Goal: Task Accomplishment & Management: Complete application form

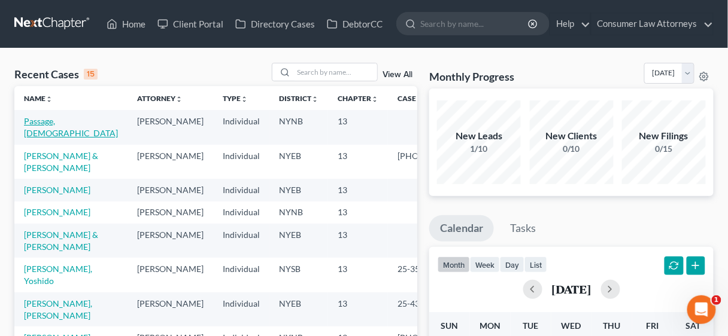
click at [52, 123] on link "Passage, [DEMOGRAPHIC_DATA]" at bounding box center [71, 127] width 94 height 22
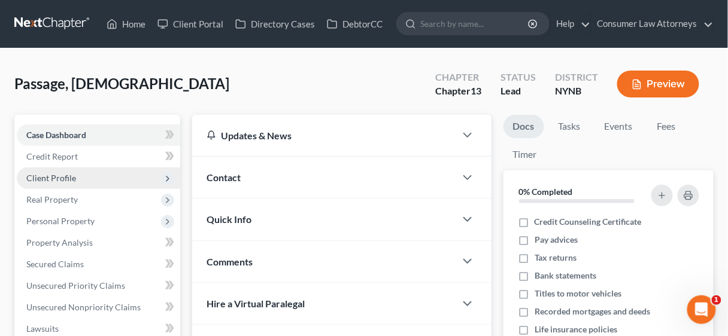
click at [57, 181] on span "Client Profile" at bounding box center [51, 178] width 50 height 10
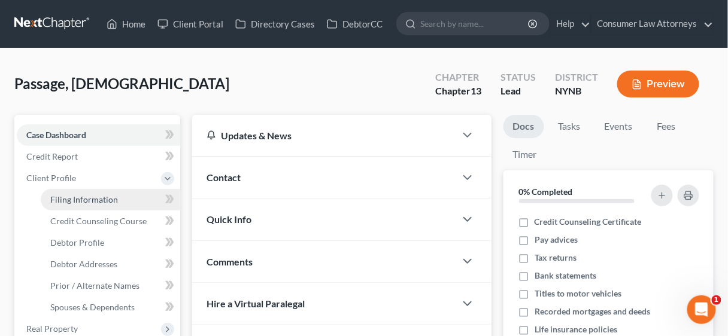
click at [65, 200] on span "Filing Information" at bounding box center [84, 200] width 68 height 10
select select "1"
select select "0"
select select "3"
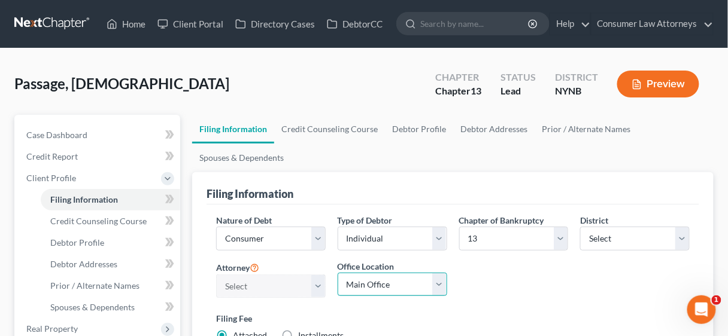
click at [439, 284] on select "Main Office [US_STATE] Office Consumer Law Attorneys [PERSON_NAME] Law Group, P…" at bounding box center [393, 285] width 110 height 24
select select "4"
click at [338, 273] on select "Main Office [US_STATE] Office Consumer Law Attorneys [PERSON_NAME] Law Group, P…" at bounding box center [393, 285] width 110 height 24
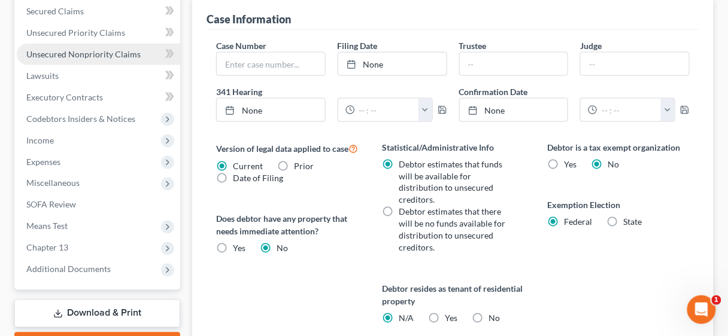
scroll to position [383, 0]
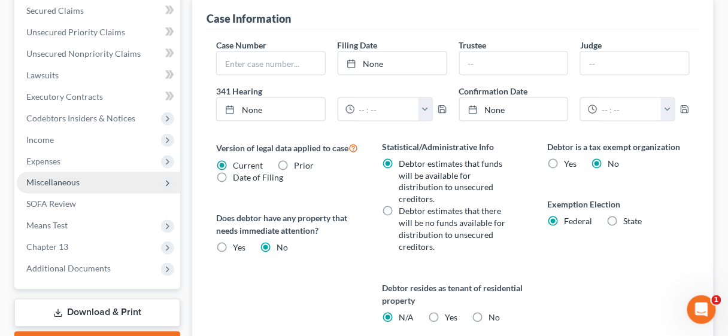
click at [67, 182] on span "Miscellaneous" at bounding box center [52, 183] width 53 height 10
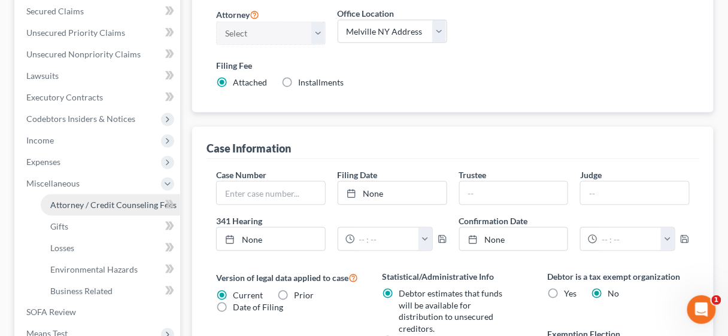
click at [102, 202] on span "Attorney / Credit Counseling Fees" at bounding box center [113, 205] width 126 height 10
select select "2"
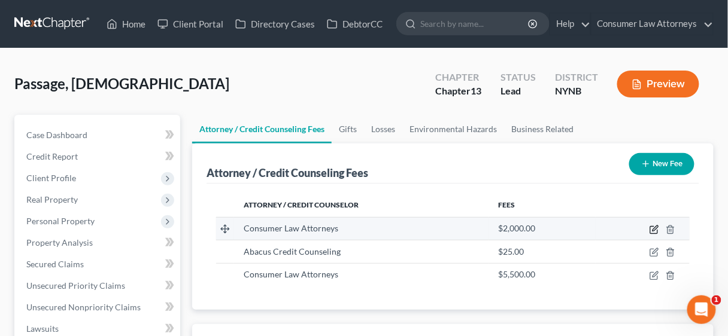
click at [651, 230] on icon "button" at bounding box center [655, 230] width 10 height 10
select select "9"
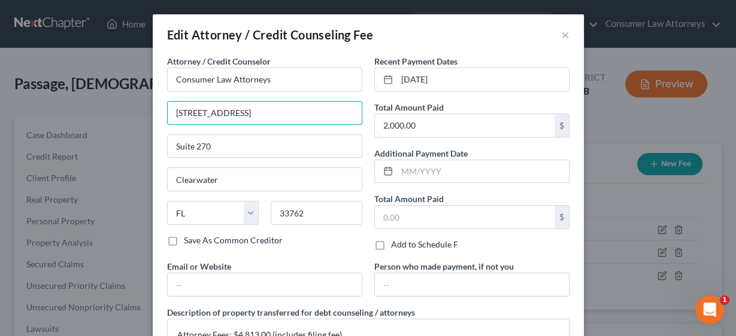
drag, startPoint x: 271, startPoint y: 116, endPoint x: 154, endPoint y: 117, distance: 116.7
click at [153, 116] on div "Attorney / Credit Counselor * Consumer Law Attorneys [STREET_ADDRESS][GEOGRAPHI…" at bounding box center [368, 220] width 431 height 330
type input "Y"
click at [219, 111] on input "text" at bounding box center [265, 113] width 194 height 23
type input "U"
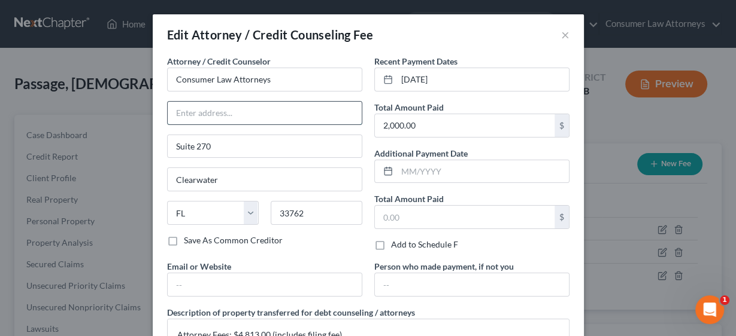
click at [199, 116] on input "text" at bounding box center [265, 113] width 194 height 23
type input "[STREET_ADDRESS]"
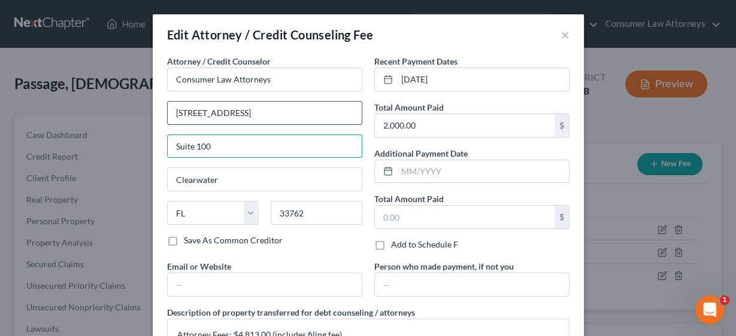
type input "Suite 100"
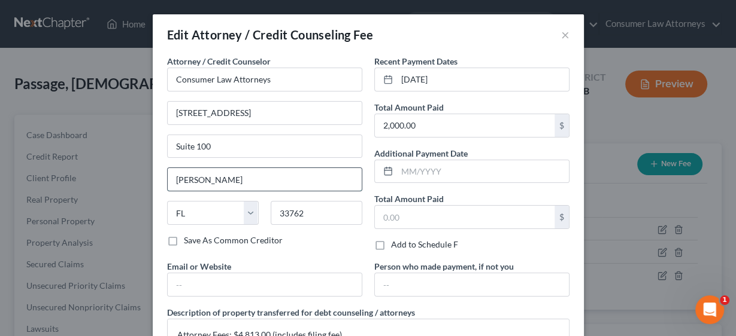
type input "[PERSON_NAME]"
click at [211, 212] on select "State [US_STATE] AK AR AZ CA CO CT DE DC [GEOGRAPHIC_DATA] [GEOGRAPHIC_DATA] GU…" at bounding box center [213, 213] width 92 height 24
select select "35"
click at [167, 201] on select "State [US_STATE] AK AR AZ CA CO CT DE DC [GEOGRAPHIC_DATA] [GEOGRAPHIC_DATA] GU…" at bounding box center [213, 213] width 92 height 24
click at [273, 113] on input "[STREET_ADDRESS]" at bounding box center [265, 113] width 194 height 23
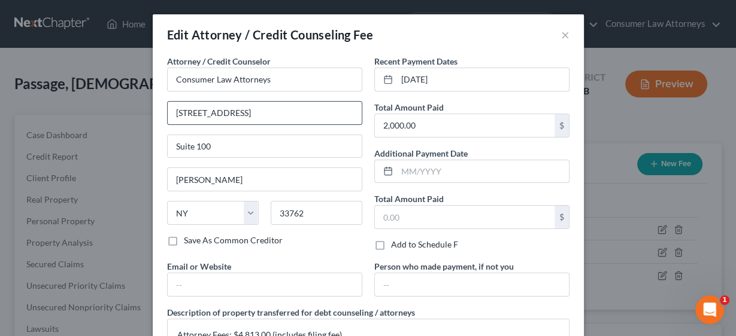
drag, startPoint x: 273, startPoint y: 113, endPoint x: 164, endPoint y: 114, distance: 109.0
click at [168, 114] on input "[STREET_ADDRESS]" at bounding box center [265, 113] width 194 height 23
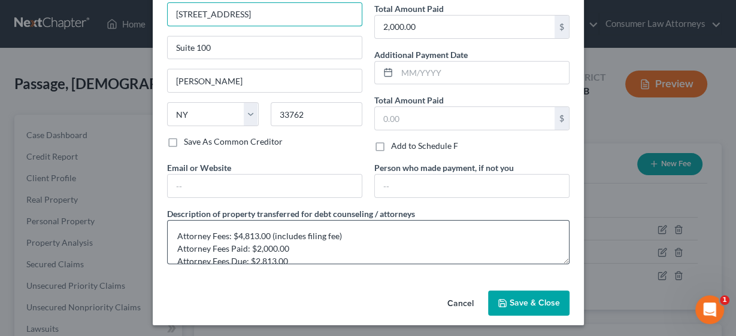
scroll to position [99, 0]
click at [456, 300] on button "Cancel" at bounding box center [460, 304] width 45 height 24
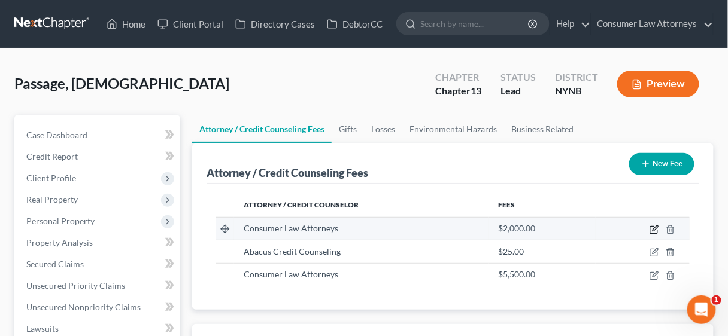
click at [651, 229] on icon "button" at bounding box center [655, 230] width 10 height 10
select select "9"
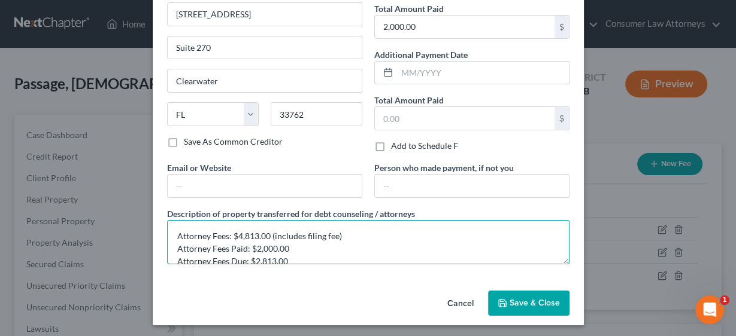
click at [292, 244] on textarea "Attorney Fees: $4,813.00 (includes filing fee) Attorney Fees Paid: $2,000.00 At…" at bounding box center [368, 242] width 402 height 44
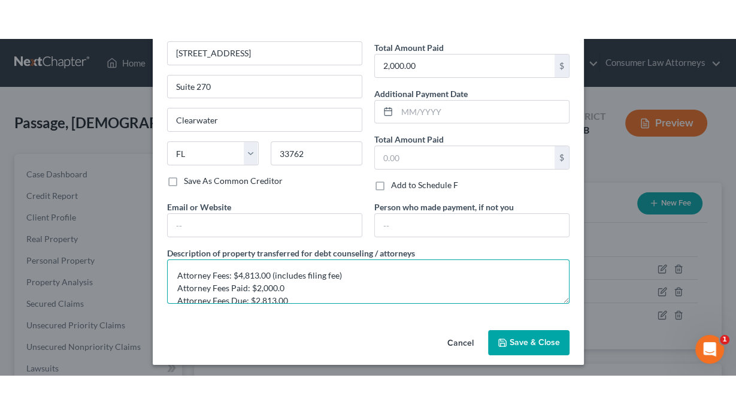
scroll to position [22, 0]
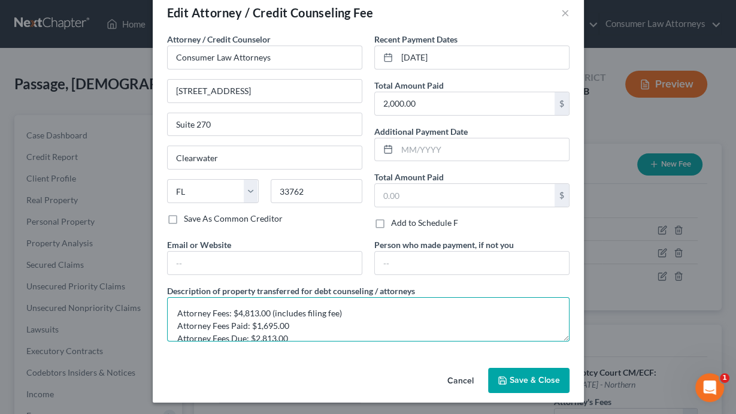
click at [290, 336] on textarea "Attorney Fees: $4,813.00 (includes filing fee) Attorney Fees Paid: $1,695.00 At…" at bounding box center [368, 319] width 402 height 44
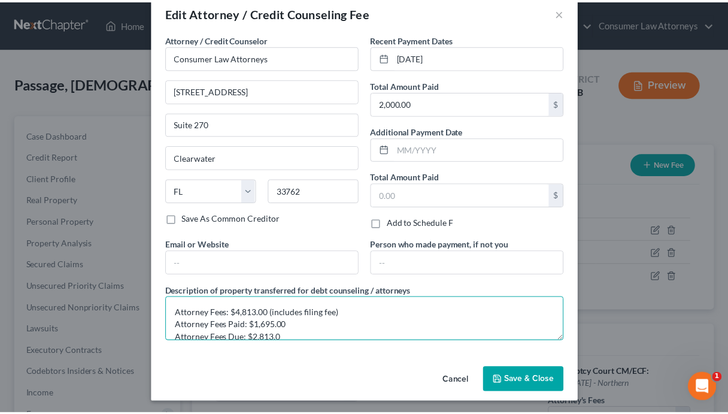
scroll to position [2, 0]
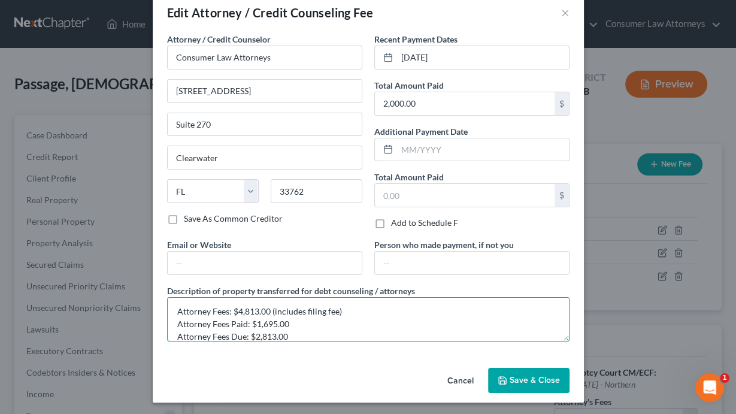
type textarea "Attorney Fees: $4,813.00 (includes filing fee) Attorney Fees Paid: $1,695.00 At…"
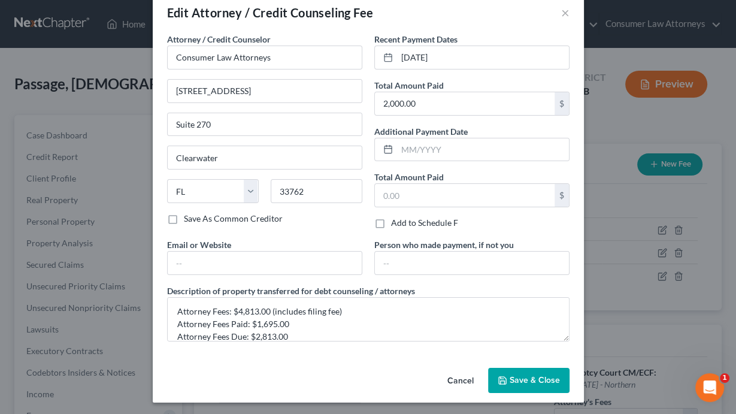
click at [529, 336] on span "Save & Close" at bounding box center [534, 380] width 50 height 10
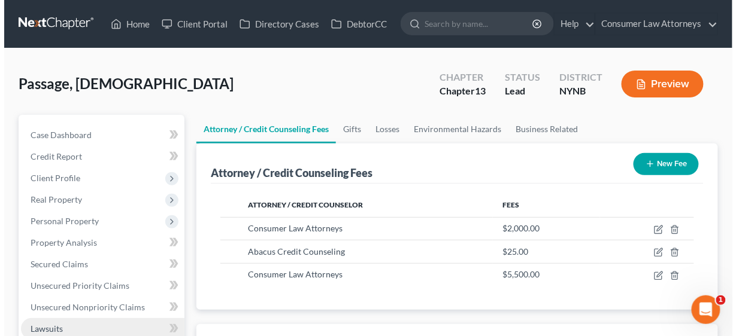
scroll to position [48, 0]
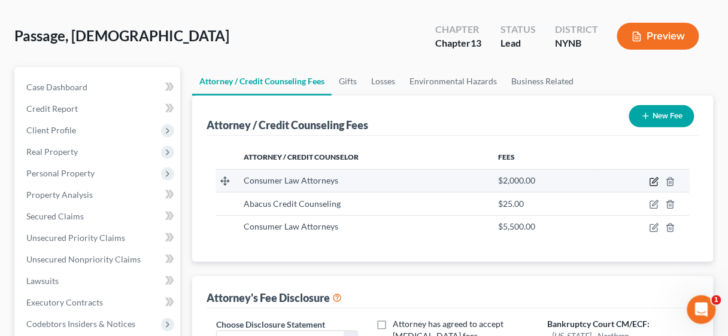
click at [654, 180] on icon "button" at bounding box center [655, 182] width 10 height 10
select select "9"
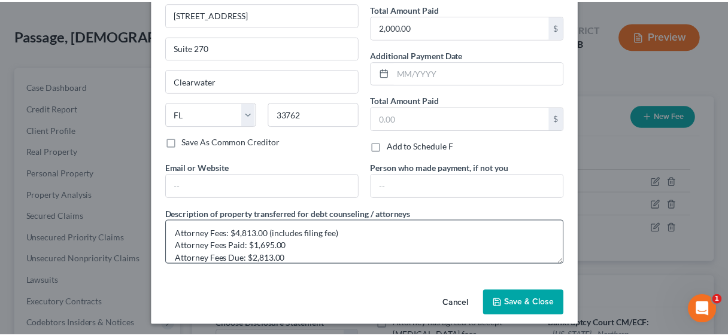
scroll to position [0, 0]
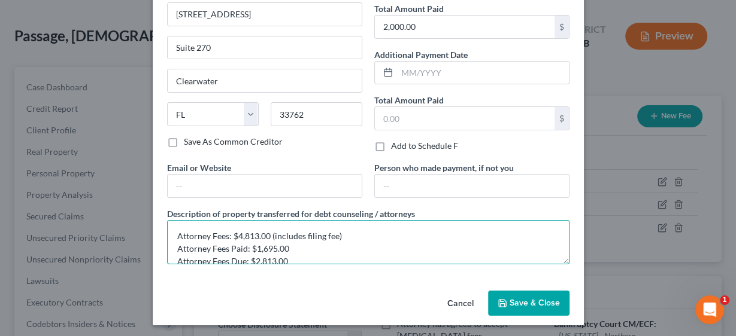
click at [292, 247] on textarea "Attorney Fees: $4,813.00 (includes filing fee) Attorney Fees Paid: $1,695.00 At…" at bounding box center [368, 242] width 402 height 44
type textarea "Attorney Fees: $4,813.00 (includes filing fee) Attorney Fees Paid: $1,687.00 At…"
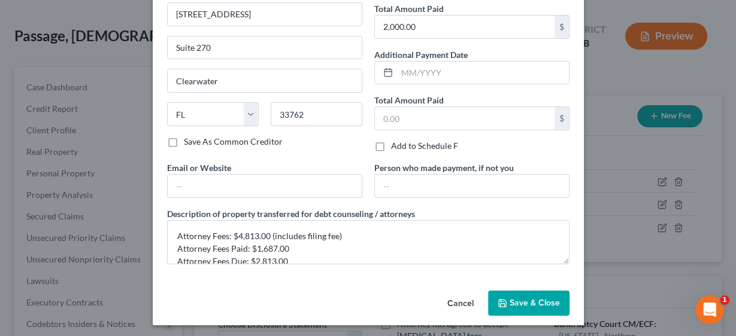
click at [520, 298] on span "Save & Close" at bounding box center [534, 303] width 50 height 10
